Goal: Task Accomplishment & Management: Manage account settings

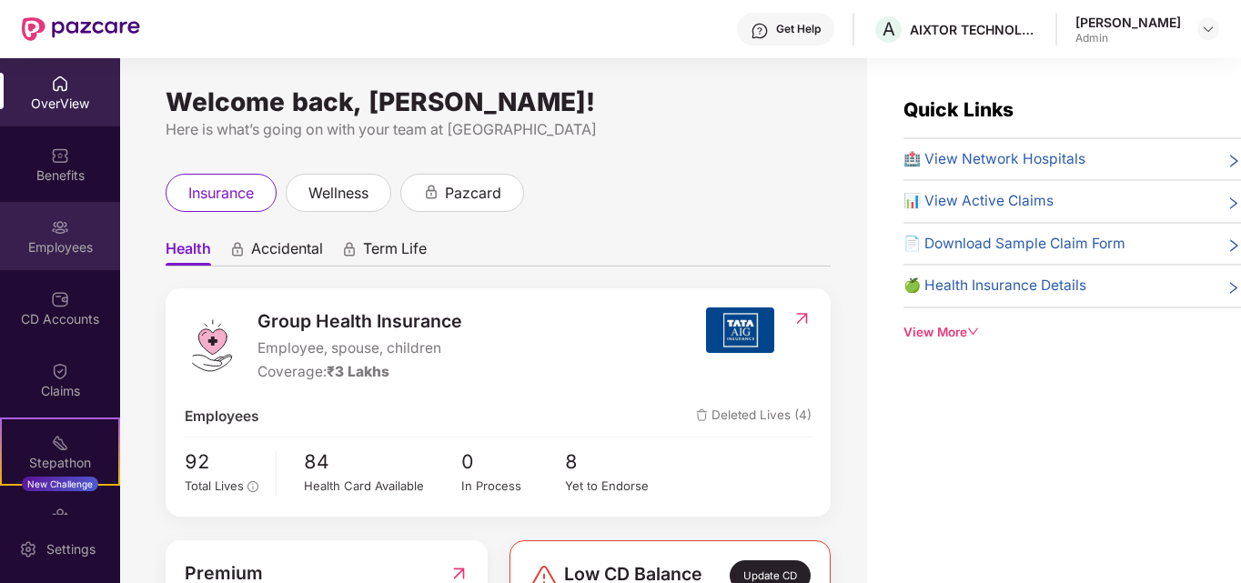
click at [40, 250] on div "Employees" at bounding box center [60, 247] width 120 height 18
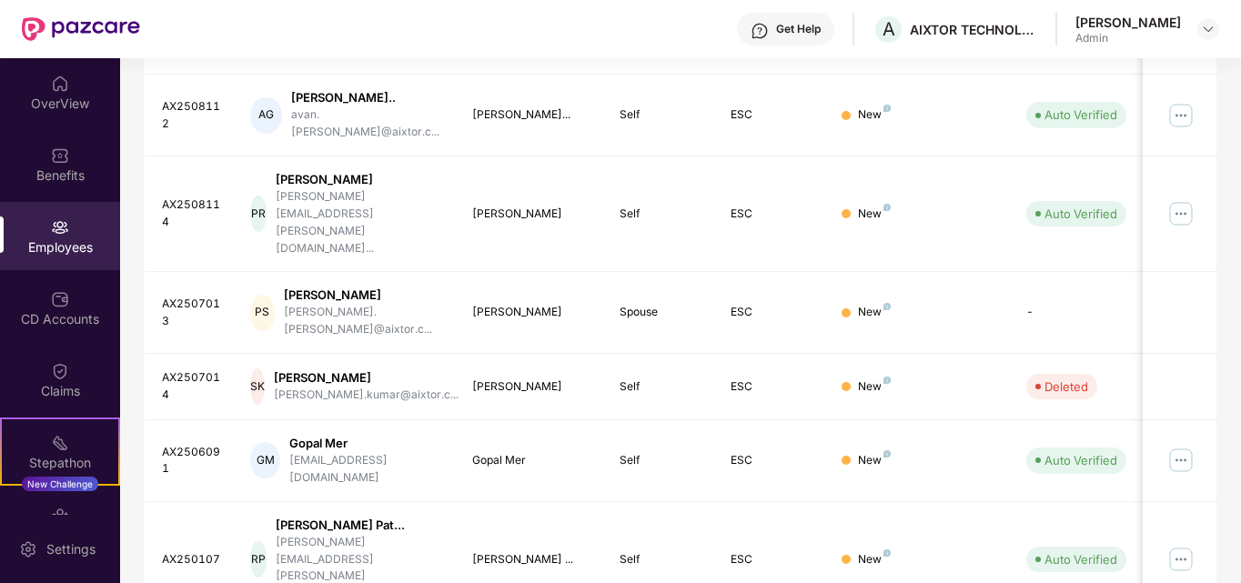
scroll to position [566, 0]
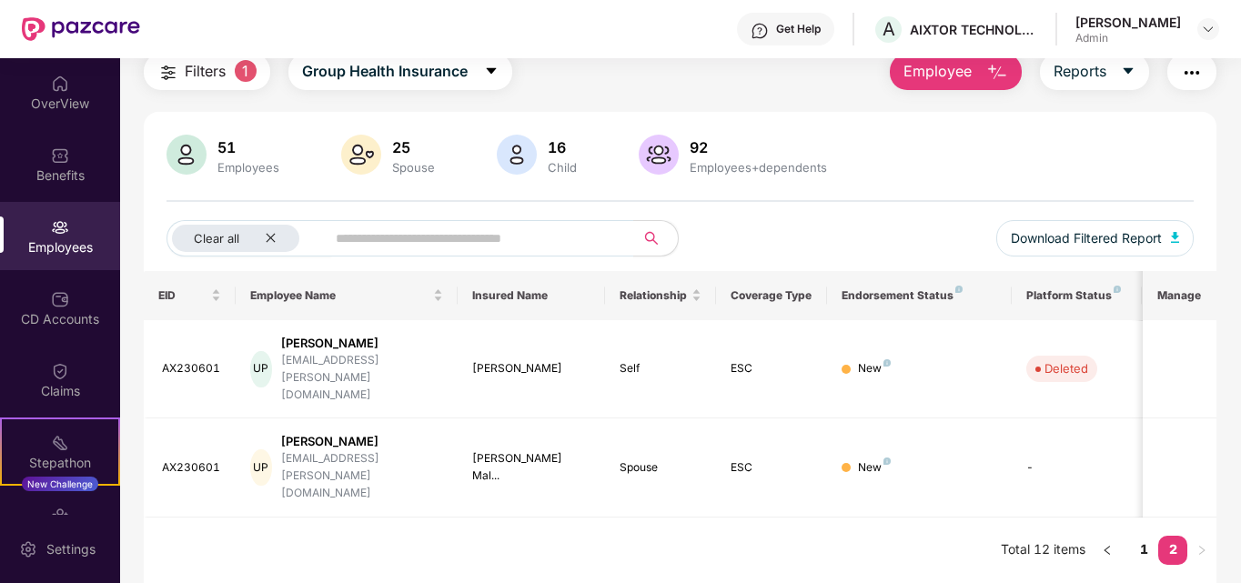
scroll to position [58, 0]
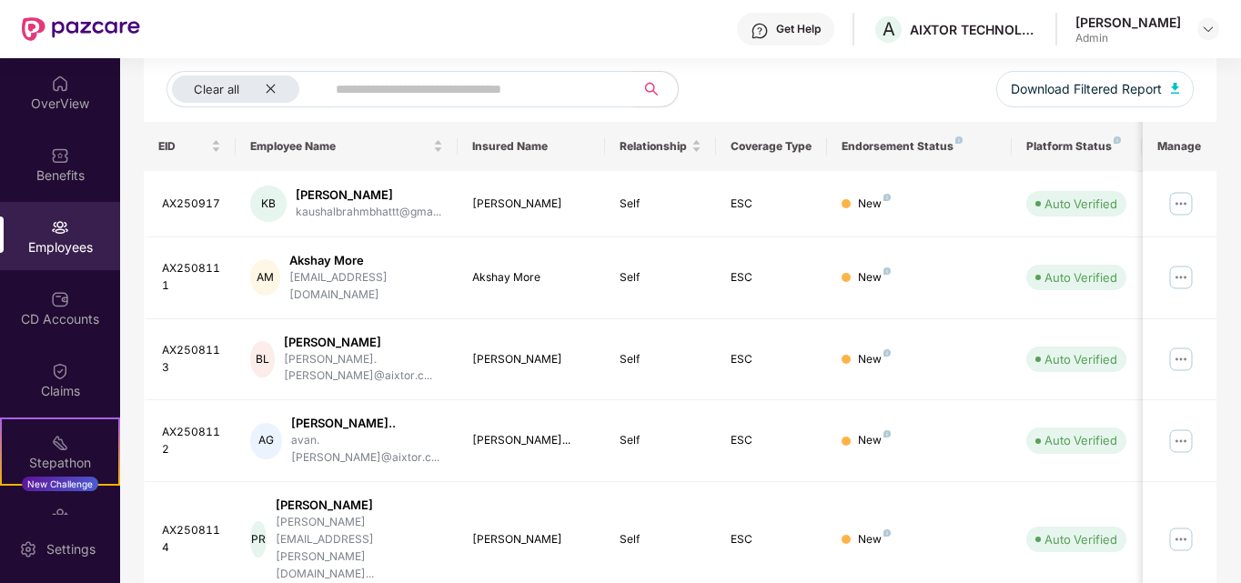
scroll to position [238, 0]
